Goal: Communication & Community: Ask a question

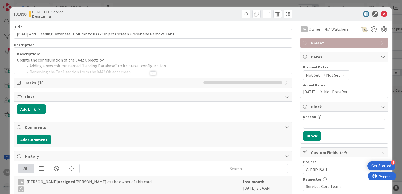
click at [151, 73] on div at bounding box center [153, 73] width 6 height 4
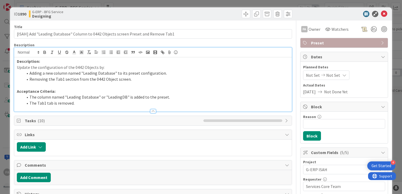
click at [185, 84] on p at bounding box center [153, 85] width 272 height 6
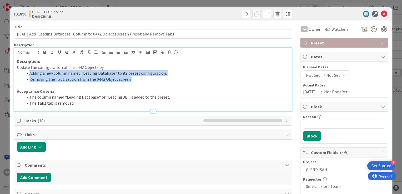
drag, startPoint x: 129, startPoint y: 80, endPoint x: 16, endPoint y: 71, distance: 112.7
click at [16, 71] on div "Description: Update the configuration of the 0442 Objects by: Adding a new colu…" at bounding box center [152, 84] width 277 height 54
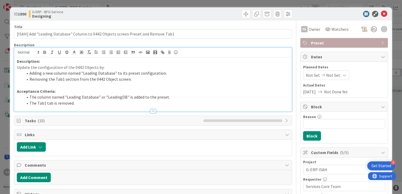
click at [152, 86] on p at bounding box center [153, 85] width 272 height 6
click at [381, 14] on icon at bounding box center [384, 14] width 6 height 6
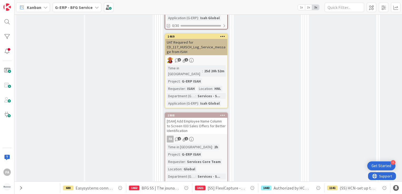
scroll to position [684, 0]
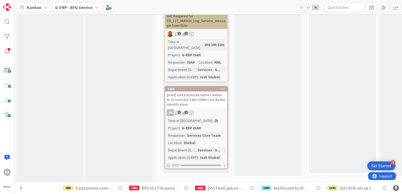
click at [212, 86] on div "1908 [ISAH] Add Employee Name Column to Screen 033 Sales Offers for Better Iden…" at bounding box center [196, 127] width 63 height 83
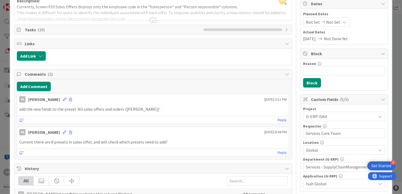
scroll to position [79, 0]
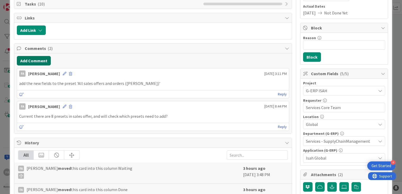
click at [40, 62] on button "Add Comment" at bounding box center [34, 60] width 34 height 9
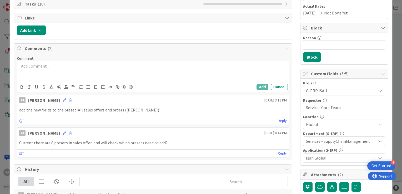
click at [76, 74] on div at bounding box center [153, 71] width 272 height 21
click at [22, 67] on p "waiting the information of key users for checking the design and its CD" at bounding box center [152, 66] width 267 height 6
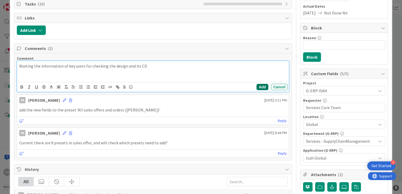
click at [256, 87] on button "Add" at bounding box center [262, 87] width 12 height 6
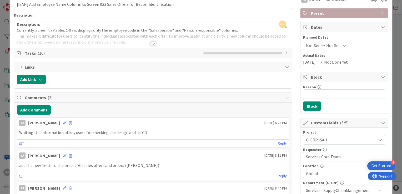
scroll to position [0, 0]
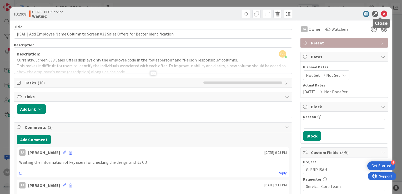
click at [381, 15] on icon at bounding box center [384, 14] width 6 height 6
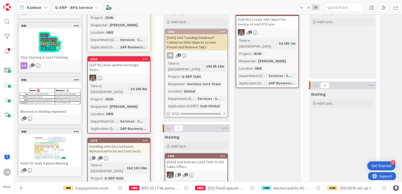
scroll to position [79, 0]
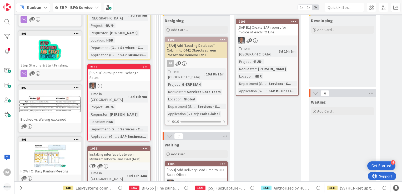
click at [207, 57] on div "[ISAH] Add "Leading Database" Column to 0442 Objects screen Preset and Remove T…" at bounding box center [196, 50] width 62 height 16
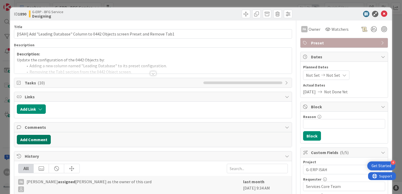
click at [37, 142] on button "Add Comment" at bounding box center [34, 139] width 34 height 9
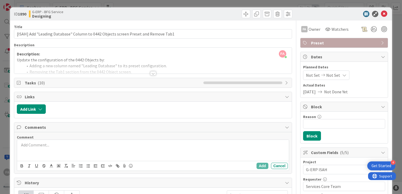
click at [62, 150] on div at bounding box center [153, 150] width 272 height 21
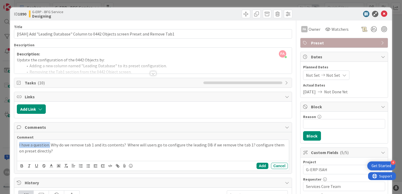
drag, startPoint x: 50, startPoint y: 145, endPoint x: 14, endPoint y: 143, distance: 35.3
click at [14, 143] on div "Comment I have a question. Why do we remove tab 1 and its contents? Where will …" at bounding box center [152, 152] width 277 height 41
click at [60, 155] on div "﻿ @ [PERSON_NAME] ﻿ Why do we remove tab 1 and its contents? Where will users g…" at bounding box center [153, 150] width 272 height 21
click at [54, 152] on p "﻿ @ [PERSON_NAME] ﻿ Why do we remove tab 1 and its contents? Where will users g…" at bounding box center [152, 148] width 267 height 13
click at [53, 146] on p "﻿ @ [PERSON_NAME] ﻿ Why do we remove tab 1 and its contents? Where will users g…" at bounding box center [152, 148] width 267 height 13
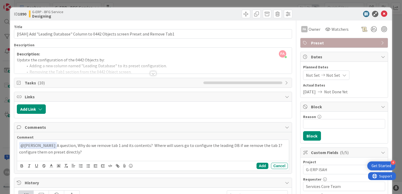
click at [19, 151] on p "﻿ @ [PERSON_NAME] ﻿ A question, Why do we remove tab 1 and its contents? Where …" at bounding box center [152, 148] width 267 height 13
click at [116, 155] on div "﻿ @ [PERSON_NAME] ﻿ A question, Why do we remove tab 1 and its contents? Where …" at bounding box center [153, 150] width 272 height 21
click at [73, 151] on p "﻿ @ [PERSON_NAME] ﻿ A question, Why do we remove tab 1 and its contents? Where …" at bounding box center [152, 148] width 267 height 13
click at [72, 151] on p "﻿ @ [PERSON_NAME] ﻿ A question, Why do we remove tab 1 and its contents? Where …" at bounding box center [152, 148] width 267 height 13
click at [116, 154] on p "﻿ @ [PERSON_NAME] ﻿ A question, Why do we remove tab 1 and its contents? Where …" at bounding box center [152, 148] width 267 height 13
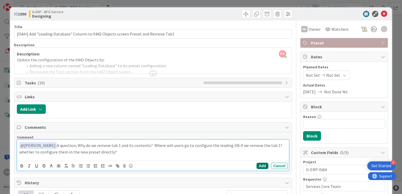
click at [256, 165] on button "Add" at bounding box center [262, 166] width 12 height 6
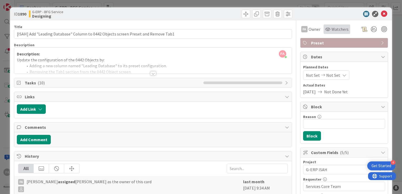
click at [336, 29] on span "Watchers" at bounding box center [339, 29] width 17 height 6
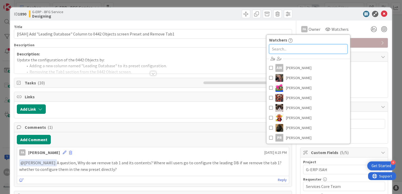
click at [286, 50] on input "text" at bounding box center [308, 48] width 78 height 9
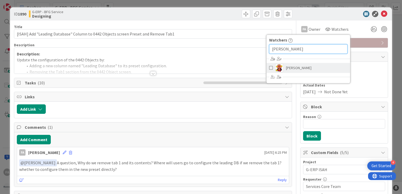
type input "[PERSON_NAME]"
click at [289, 70] on span "[PERSON_NAME]" at bounding box center [299, 68] width 26 height 8
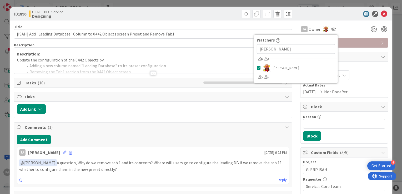
click at [346, 28] on div "FA Owner Watchers [PERSON_NAME] [PERSON_NAME]" at bounding box center [344, 28] width 88 height 9
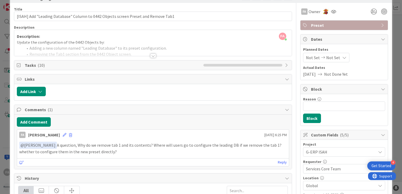
scroll to position [26, 0]
